Goal: Information Seeking & Learning: Check status

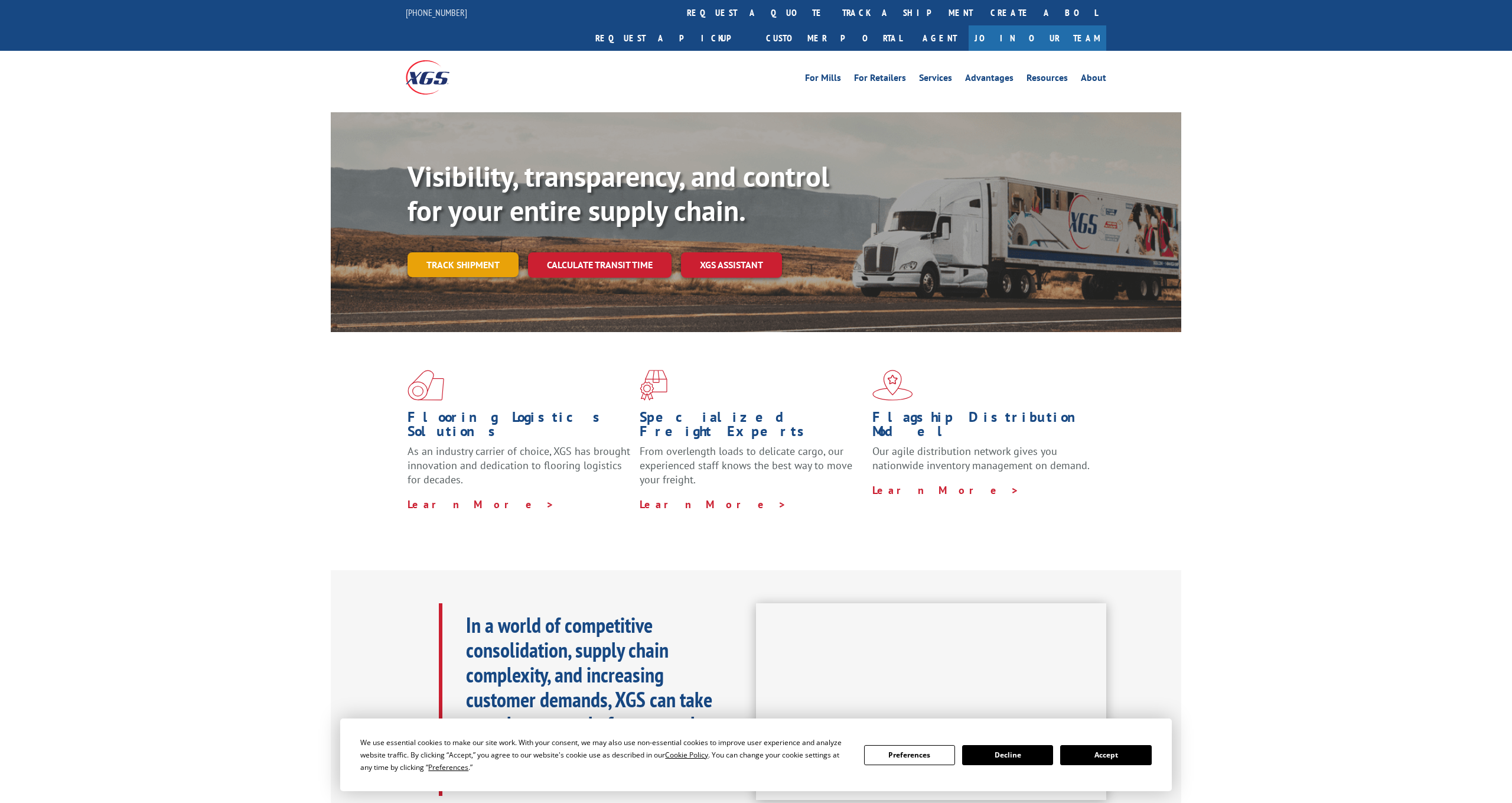
drag, startPoint x: 0, startPoint y: 0, endPoint x: 476, endPoint y: 245, distance: 535.4
click at [476, 252] on link "Track shipment" at bounding box center [462, 265] width 111 height 25
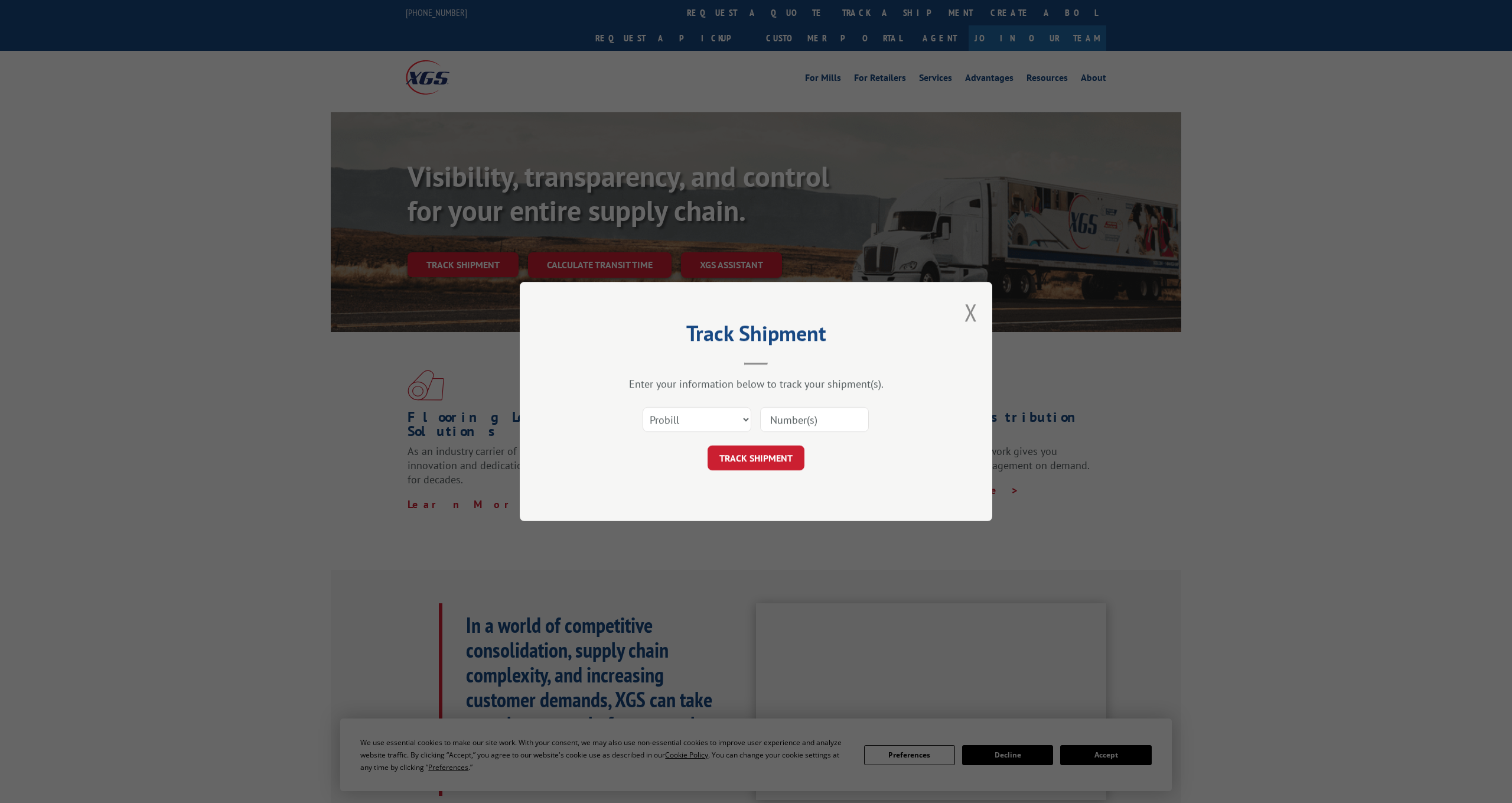
click at [787, 417] on input at bounding box center [815, 420] width 109 height 25
paste input "17504148"
type input "17504148"
click at [767, 458] on button "TRACK SHIPMENT" at bounding box center [756, 458] width 97 height 25
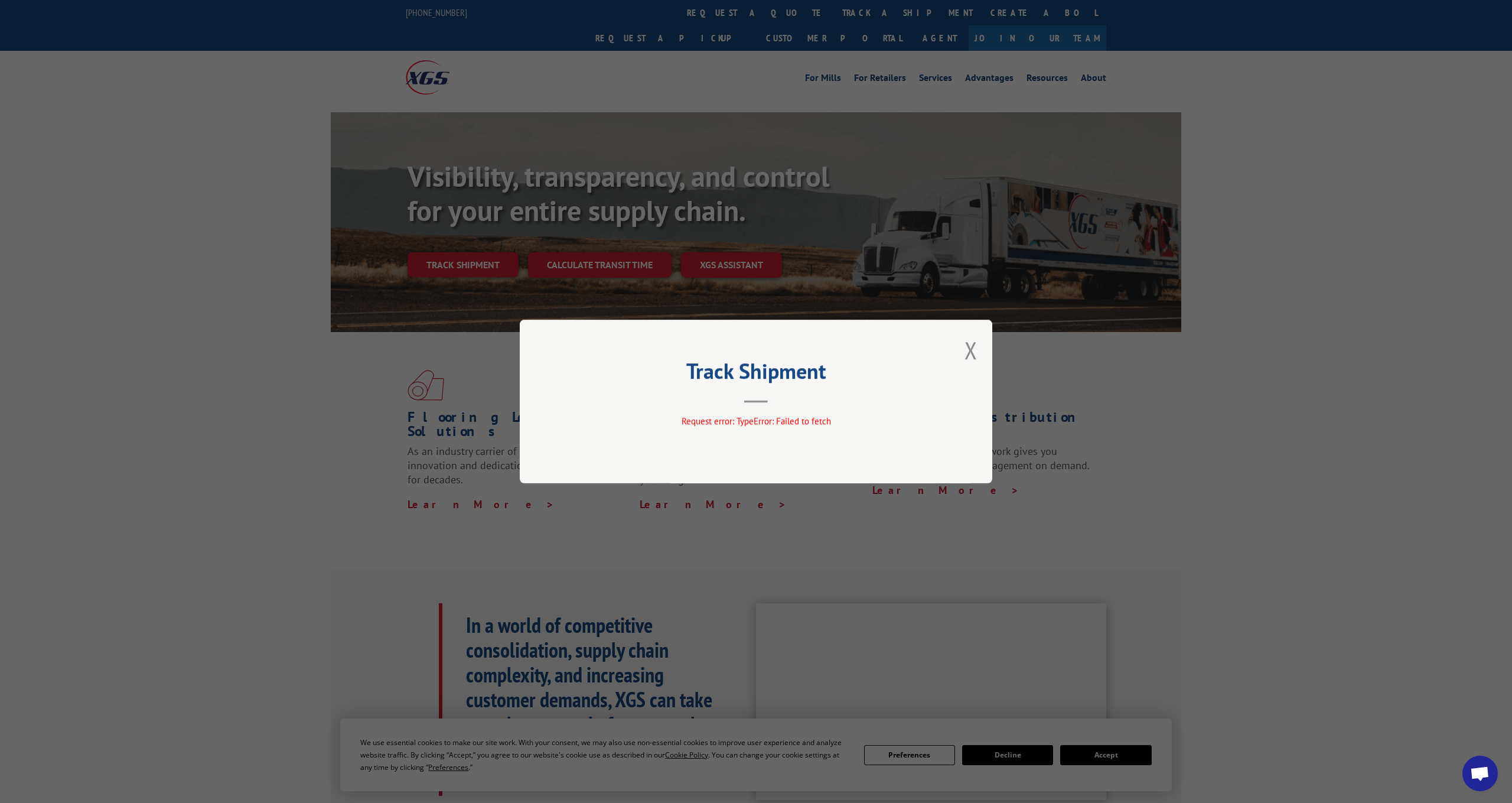
click at [961, 350] on div "Track Shipment Request error: TypeError: Failed to fetch" at bounding box center [756, 401] width 473 height 164
click at [972, 349] on button "Close modal" at bounding box center [971, 350] width 13 height 31
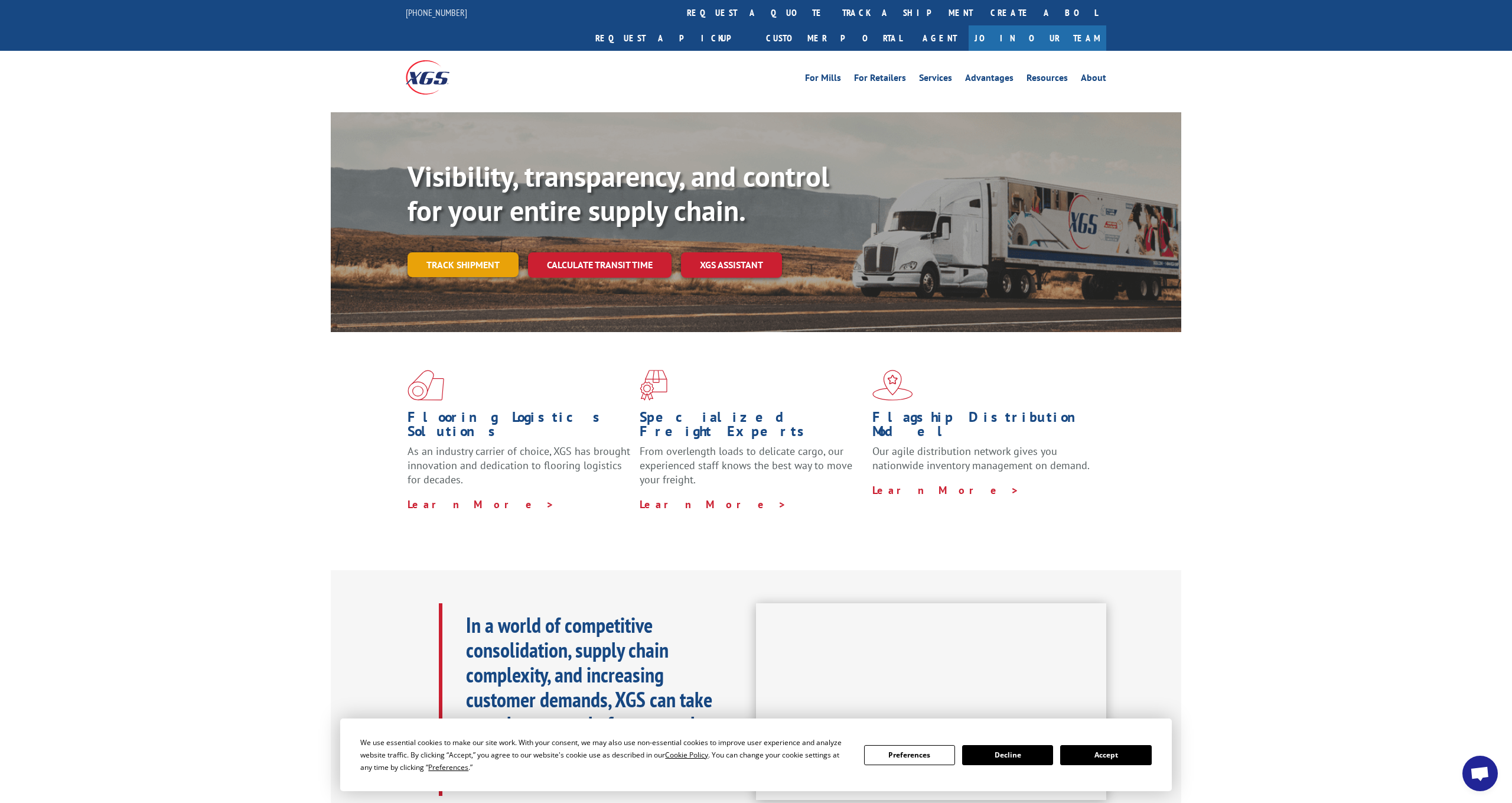
click at [457, 252] on link "Track shipment" at bounding box center [462, 265] width 111 height 25
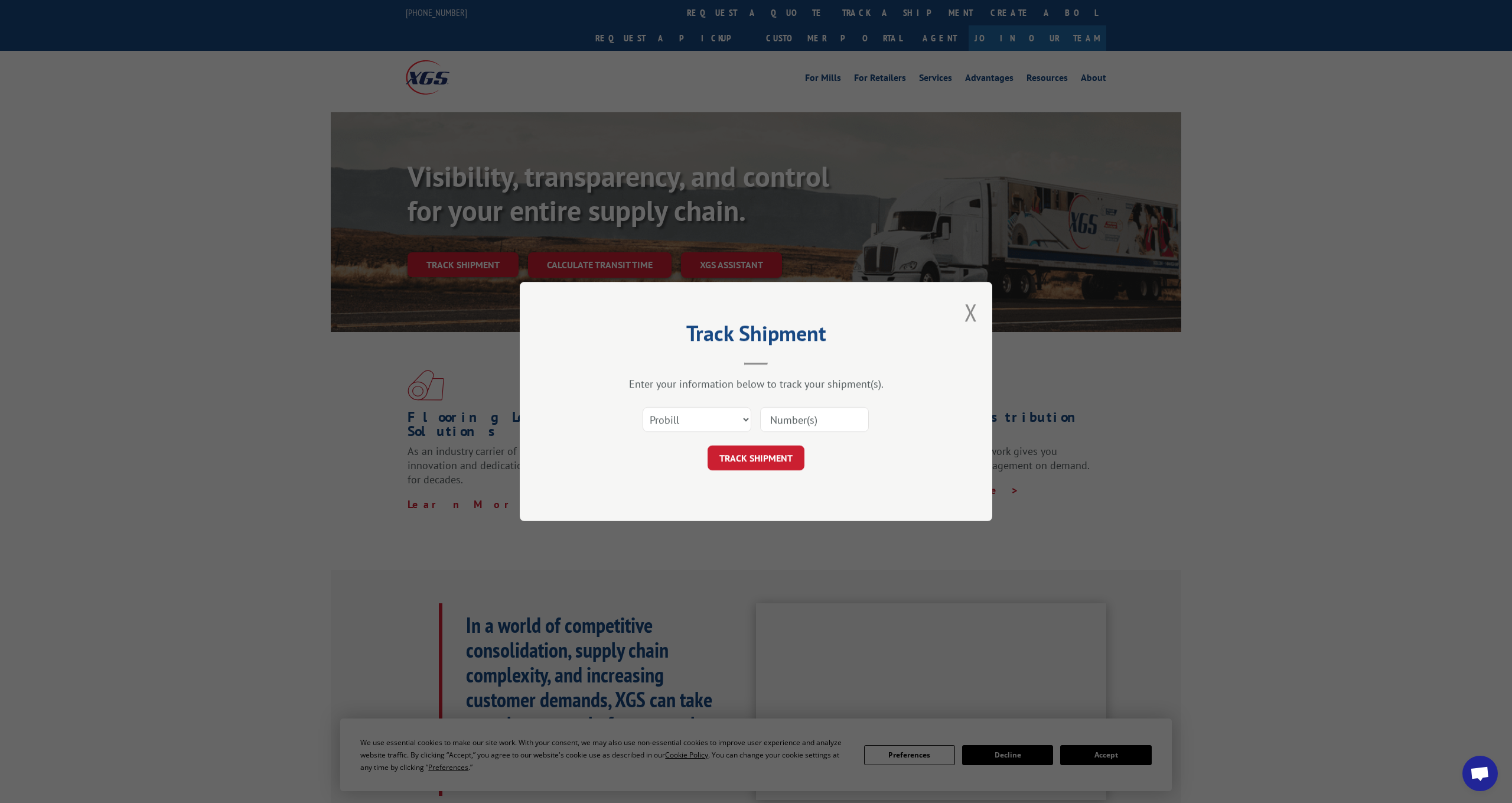
click at [799, 417] on input at bounding box center [815, 420] width 109 height 25
paste input "17504148"
type input "17504148"
click at [773, 459] on button "TRACK SHIPMENT" at bounding box center [756, 458] width 97 height 25
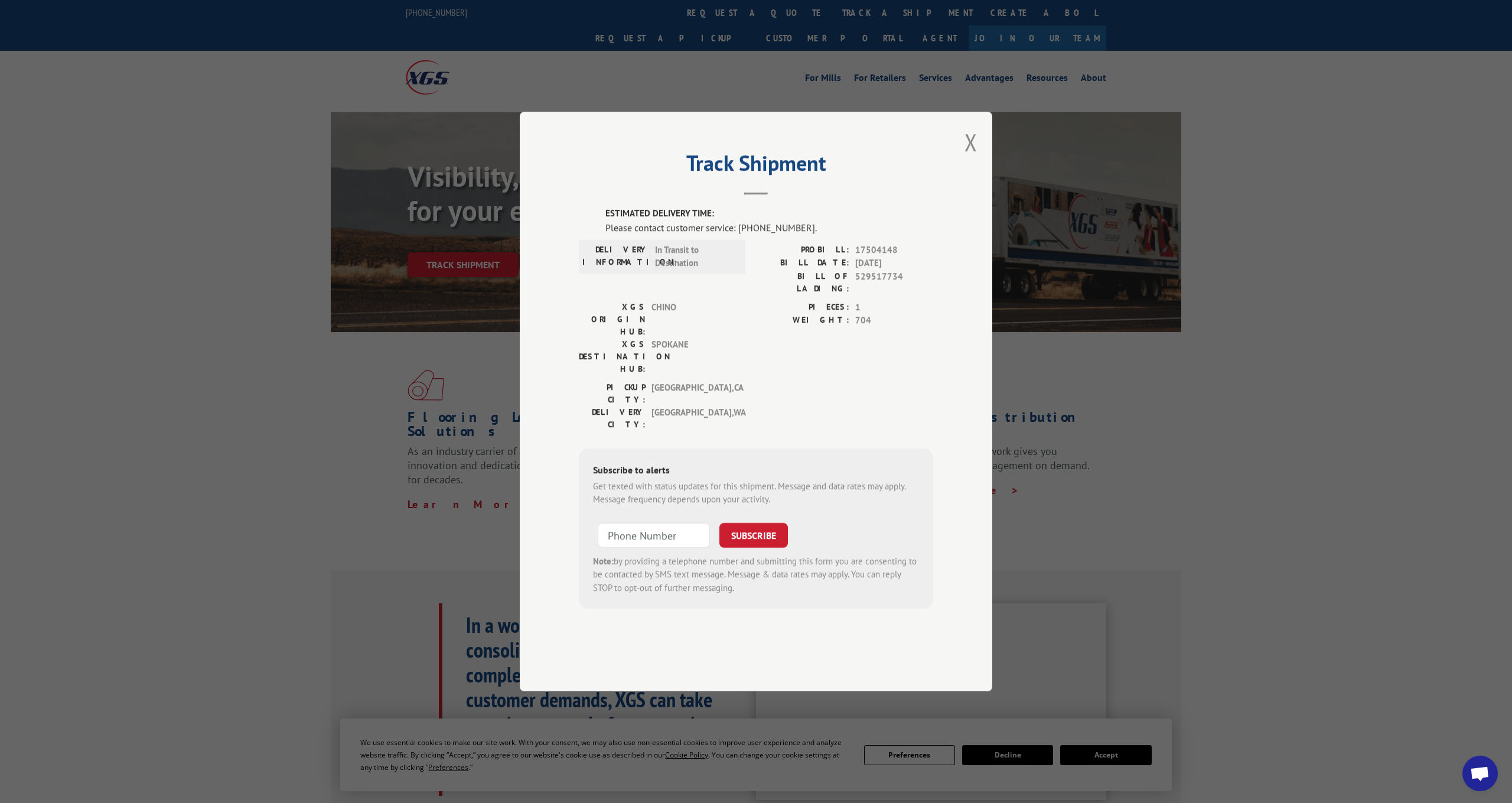
click at [553, 408] on div "Track Shipment ESTIMATED DELIVERY TIME: Please contact customer service: [PHONE…" at bounding box center [756, 401] width 473 height 580
click at [966, 158] on button "Close modal" at bounding box center [971, 142] width 13 height 31
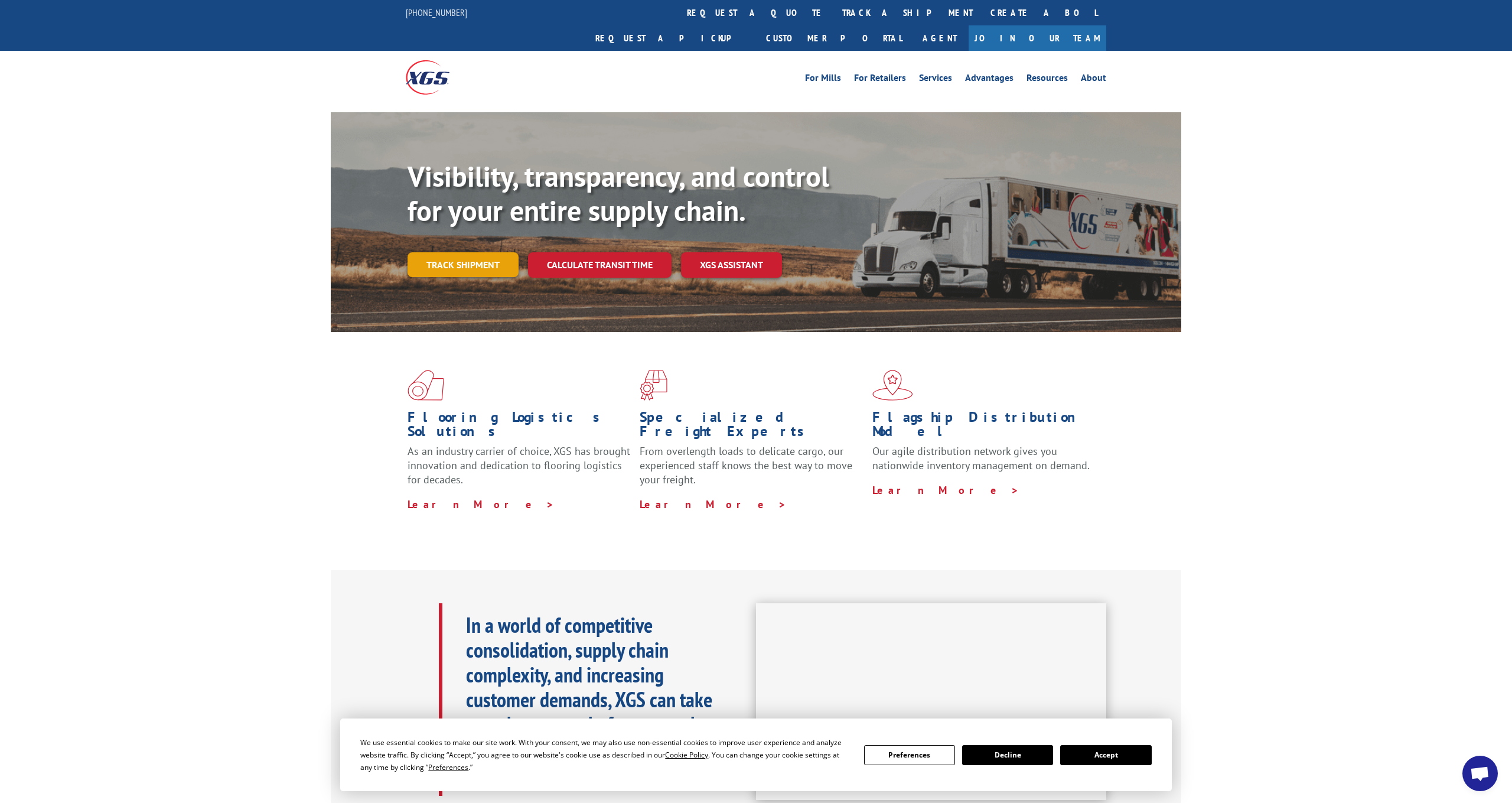
click at [482, 252] on link "Track shipment" at bounding box center [462, 265] width 111 height 25
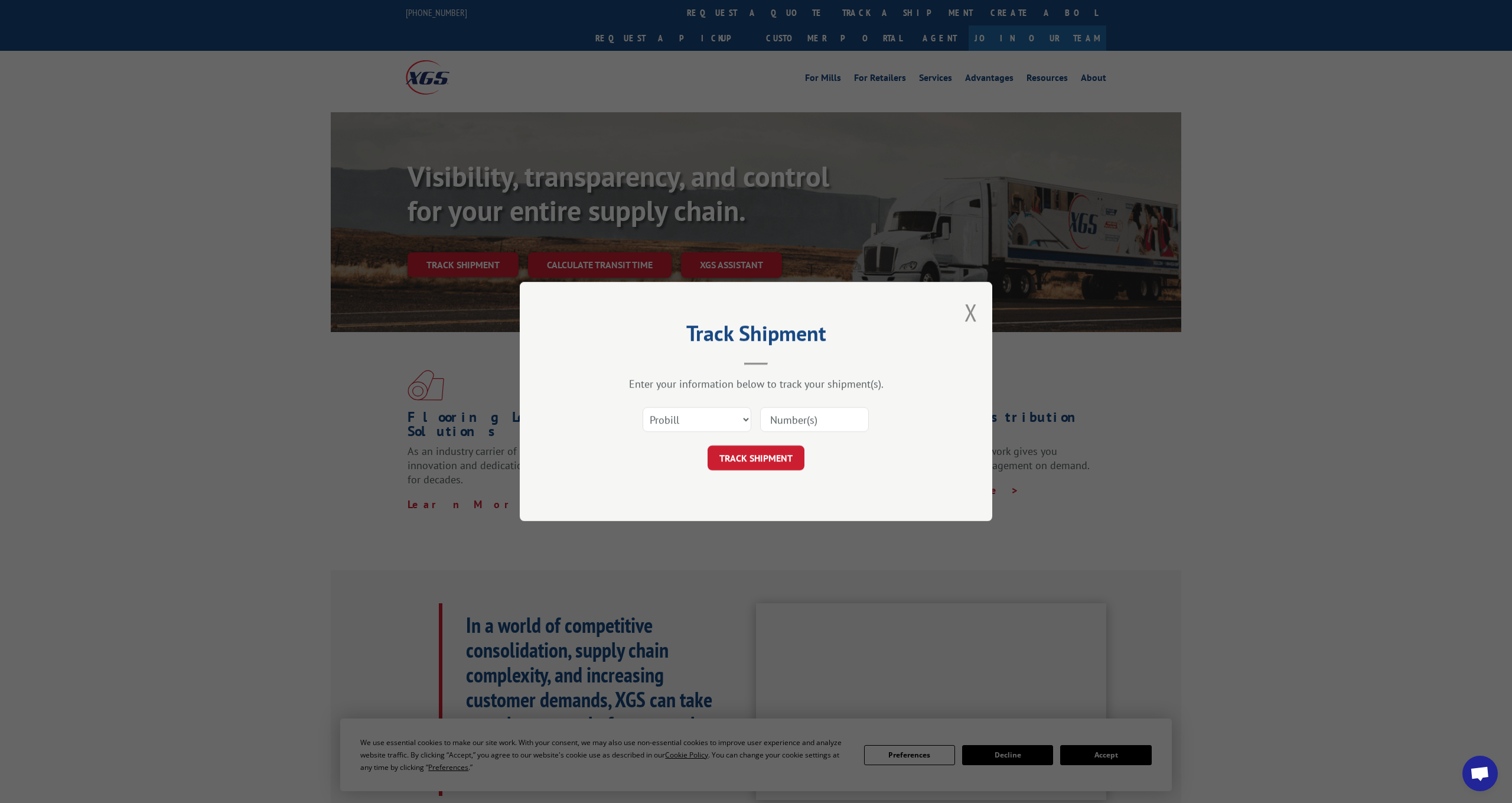
click at [807, 425] on input at bounding box center [815, 420] width 109 height 25
paste input "17504136"
type input "17504136"
click at [780, 459] on button "TRACK SHIPMENT" at bounding box center [756, 458] width 97 height 25
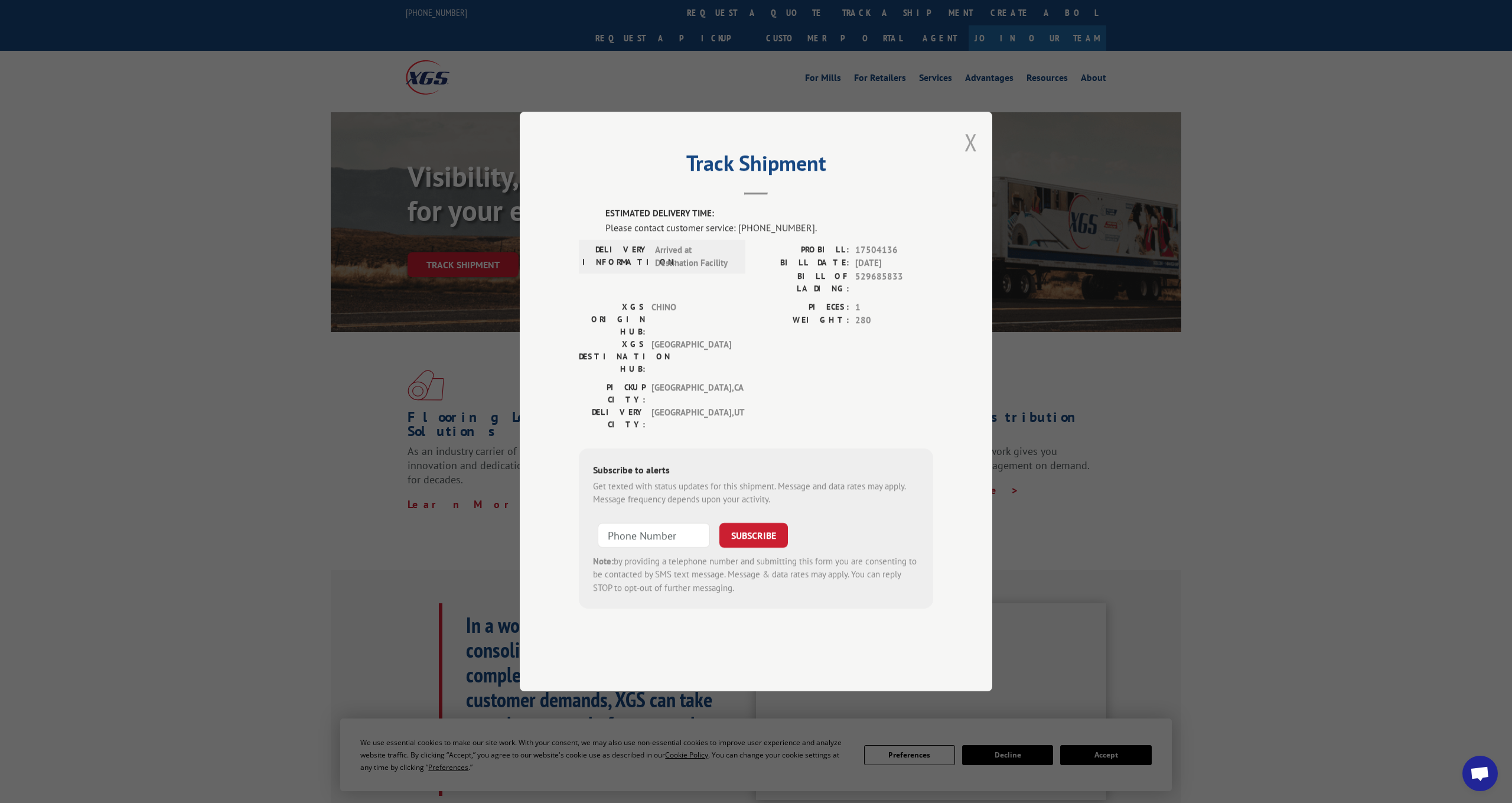
click at [970, 158] on button "Close modal" at bounding box center [971, 142] width 13 height 31
